Goal: Task Accomplishment & Management: Complete application form

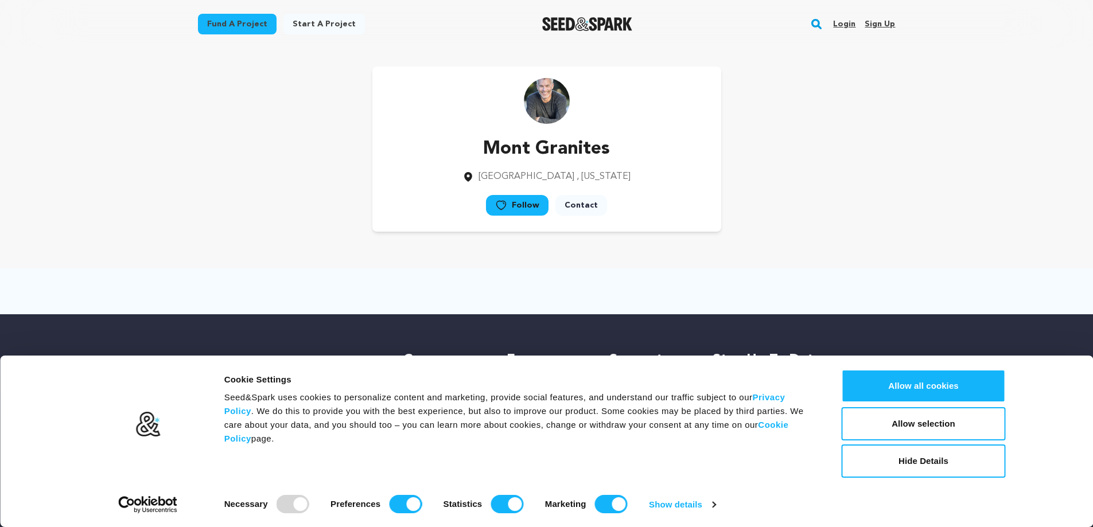
click at [879, 25] on link "Sign up" at bounding box center [879, 24] width 30 height 18
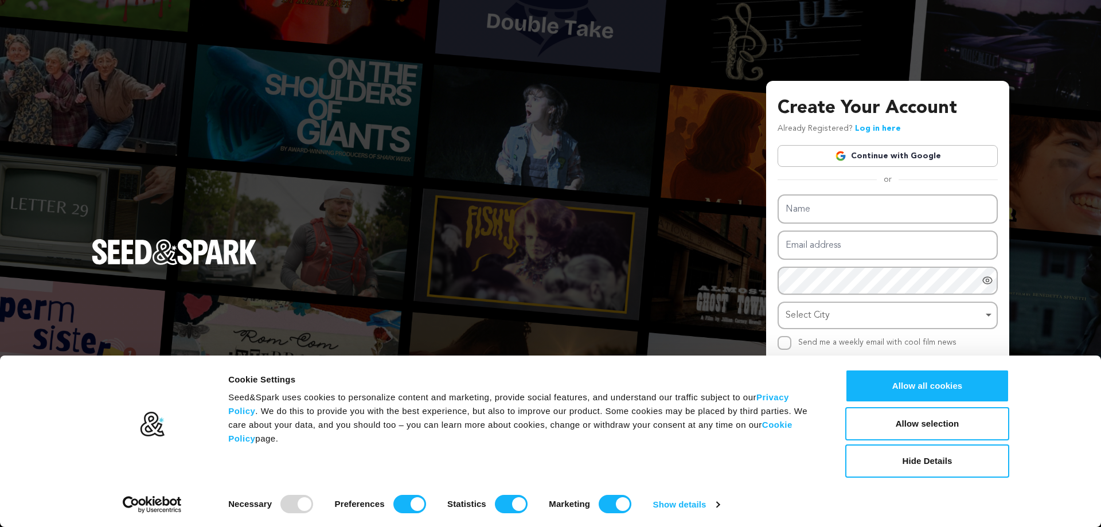
click at [890, 162] on link "Continue with Google" at bounding box center [888, 156] width 220 height 22
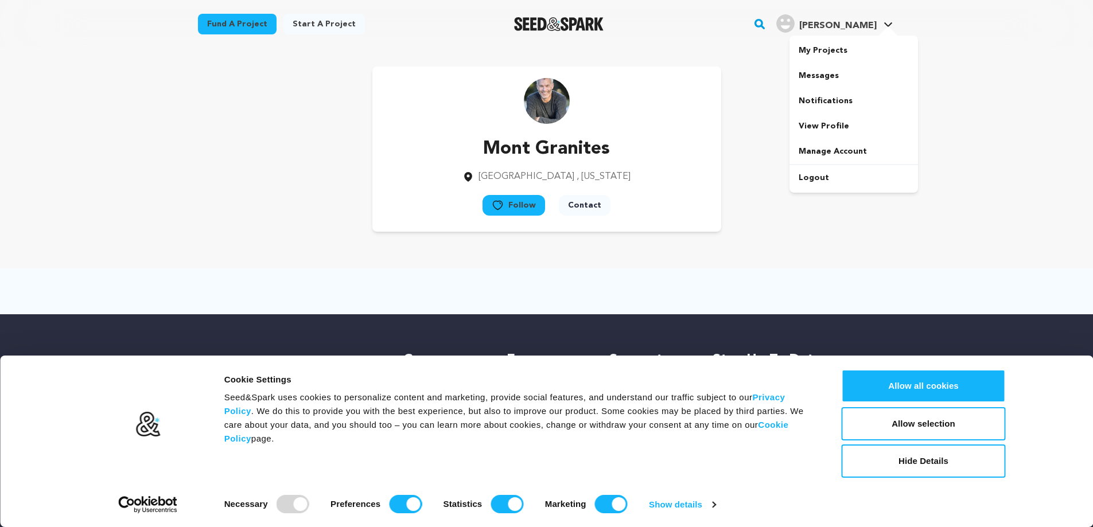
click at [854, 28] on span "[PERSON_NAME]" at bounding box center [837, 25] width 77 height 9
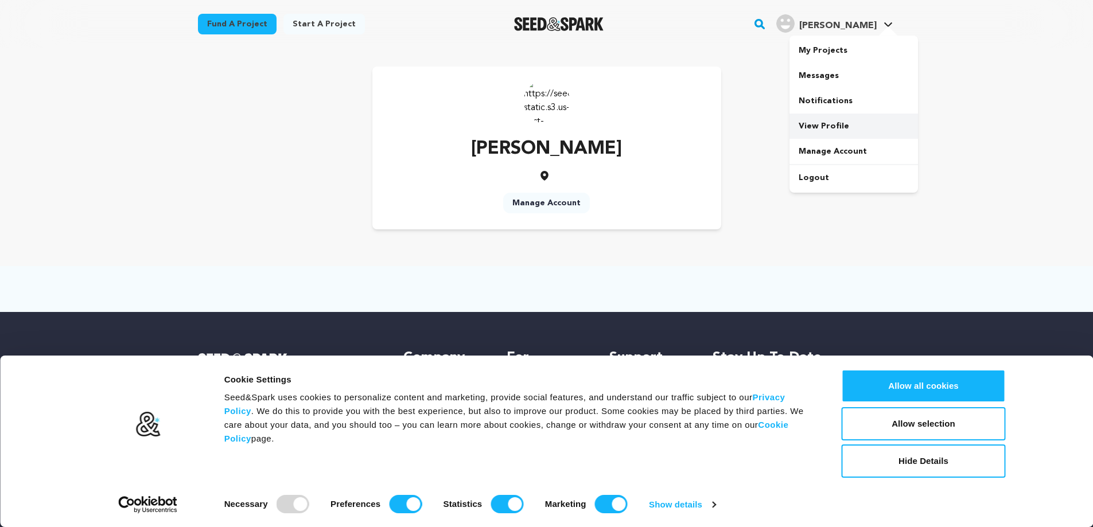
click at [827, 124] on link "View Profile" at bounding box center [853, 126] width 128 height 25
click at [315, 24] on link "Start a project" at bounding box center [323, 24] width 81 height 21
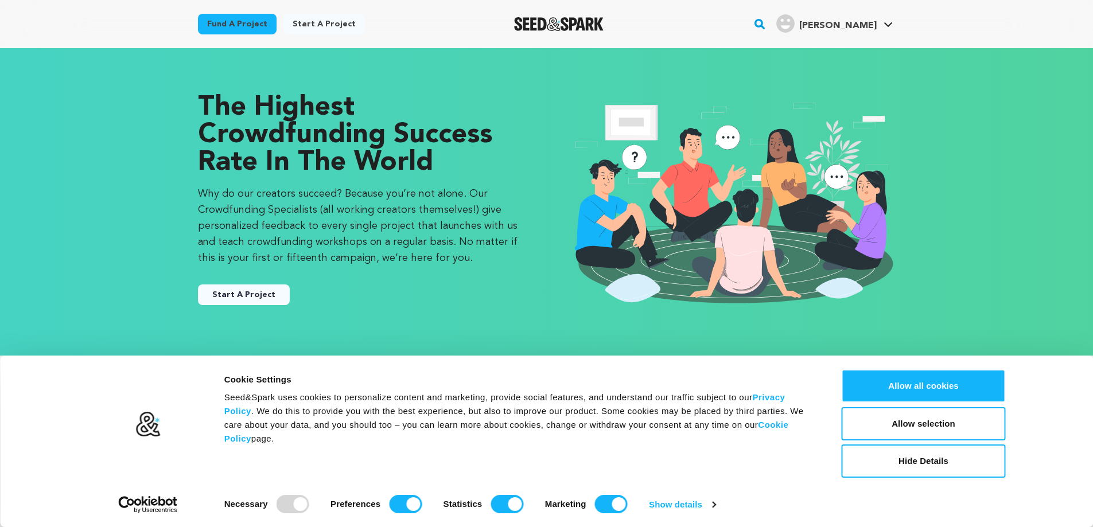
click at [263, 297] on button "Start A Project" at bounding box center [244, 294] width 92 height 21
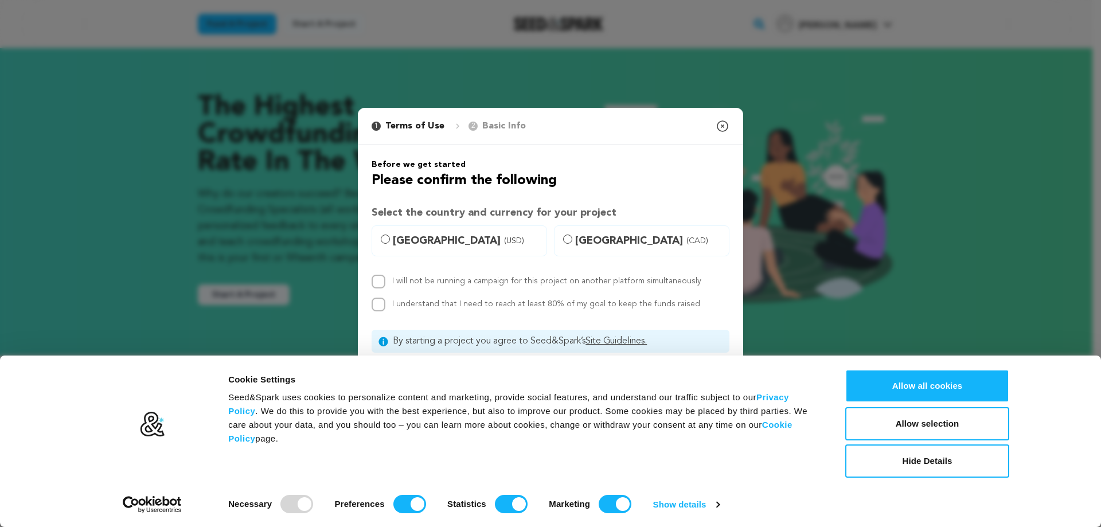
click at [726, 122] on icon "button" at bounding box center [723, 126] width 10 height 10
